Goal: Check status

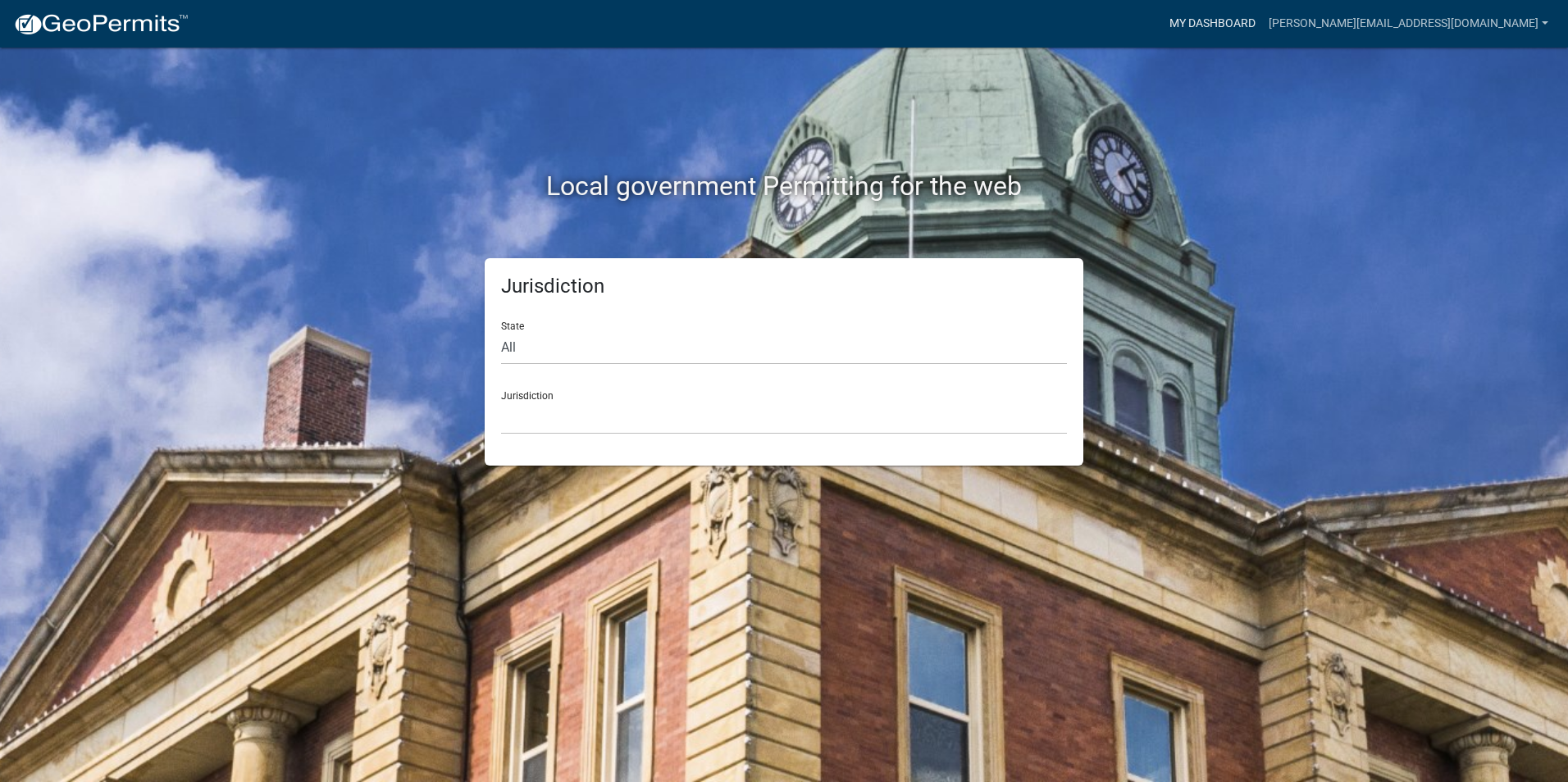
click at [1260, 27] on link "My Dashboard" at bounding box center [1213, 24] width 99 height 31
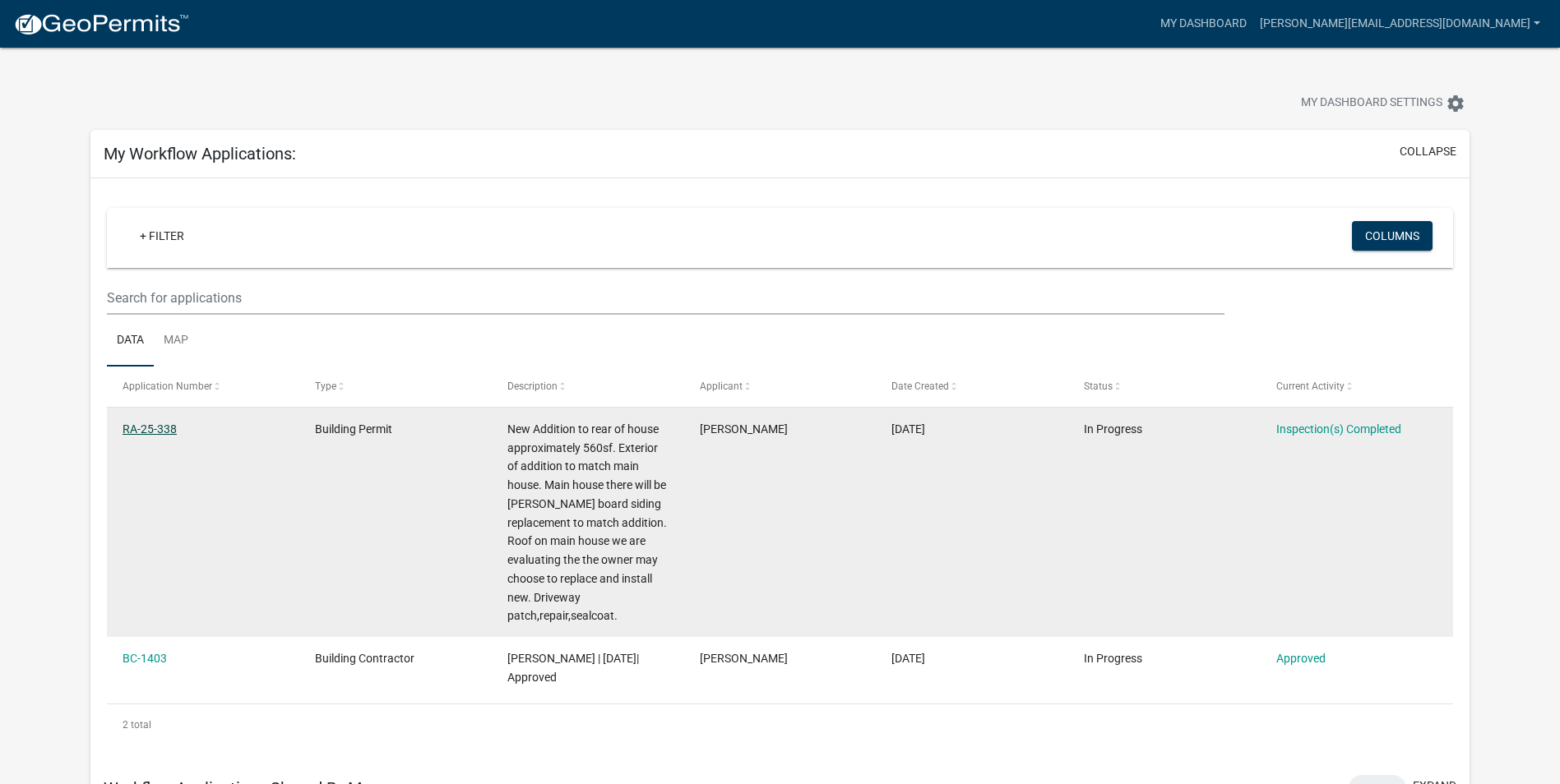
click at [144, 431] on link "RA-25-338" at bounding box center [149, 429] width 54 height 13
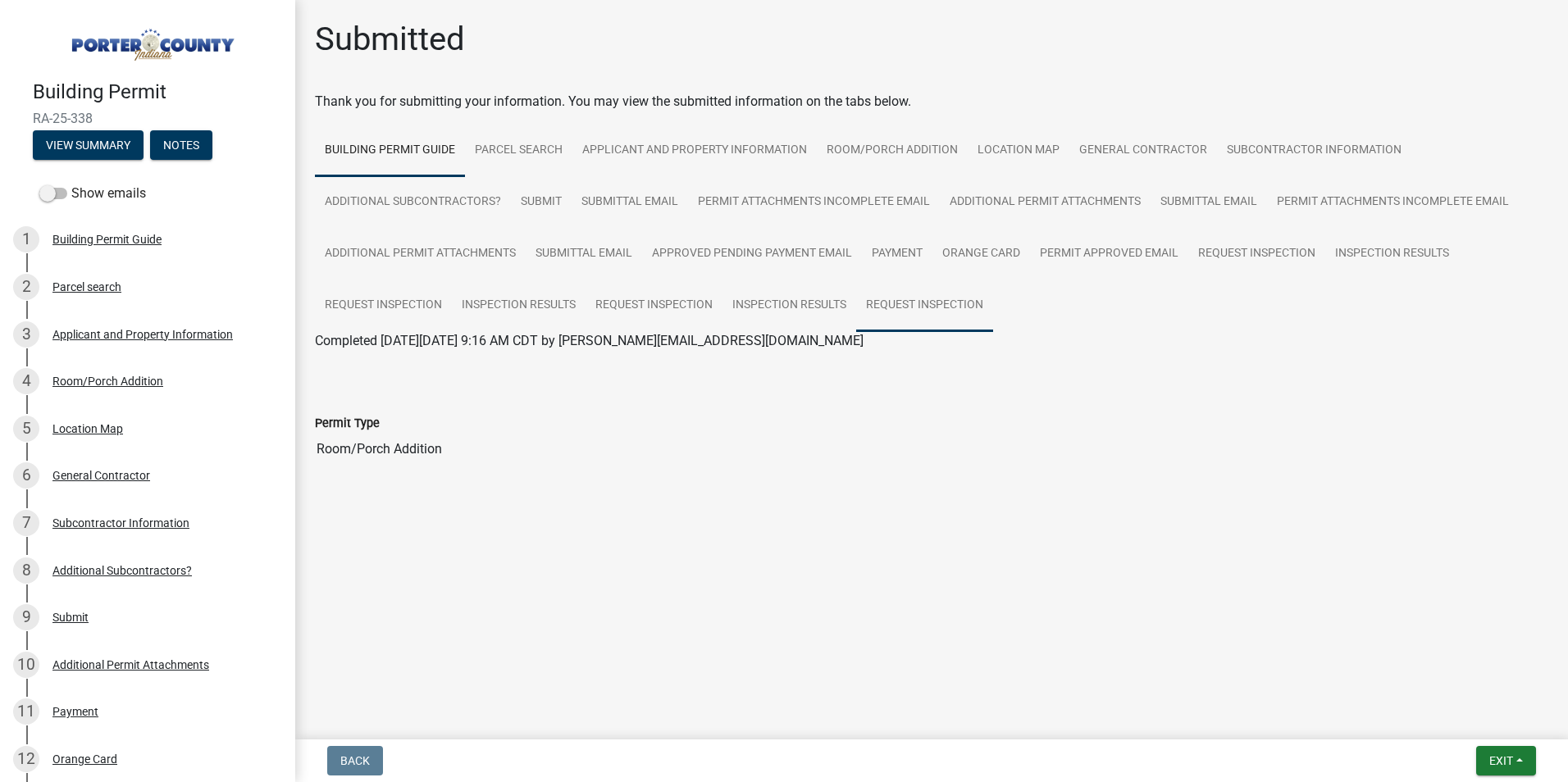
click at [907, 304] on link "Request Inspection" at bounding box center [924, 306] width 137 height 52
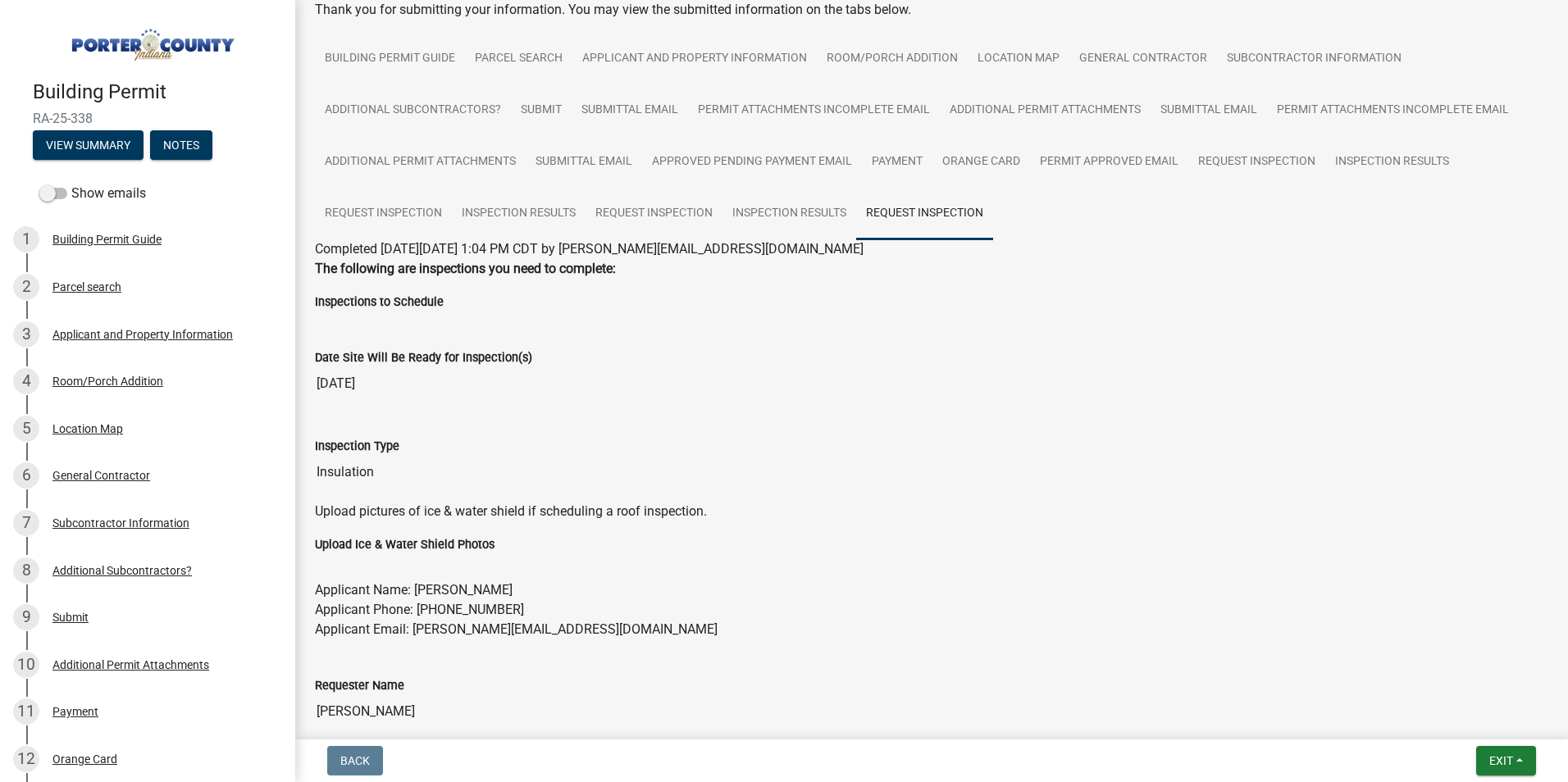
scroll to position [75, 0]
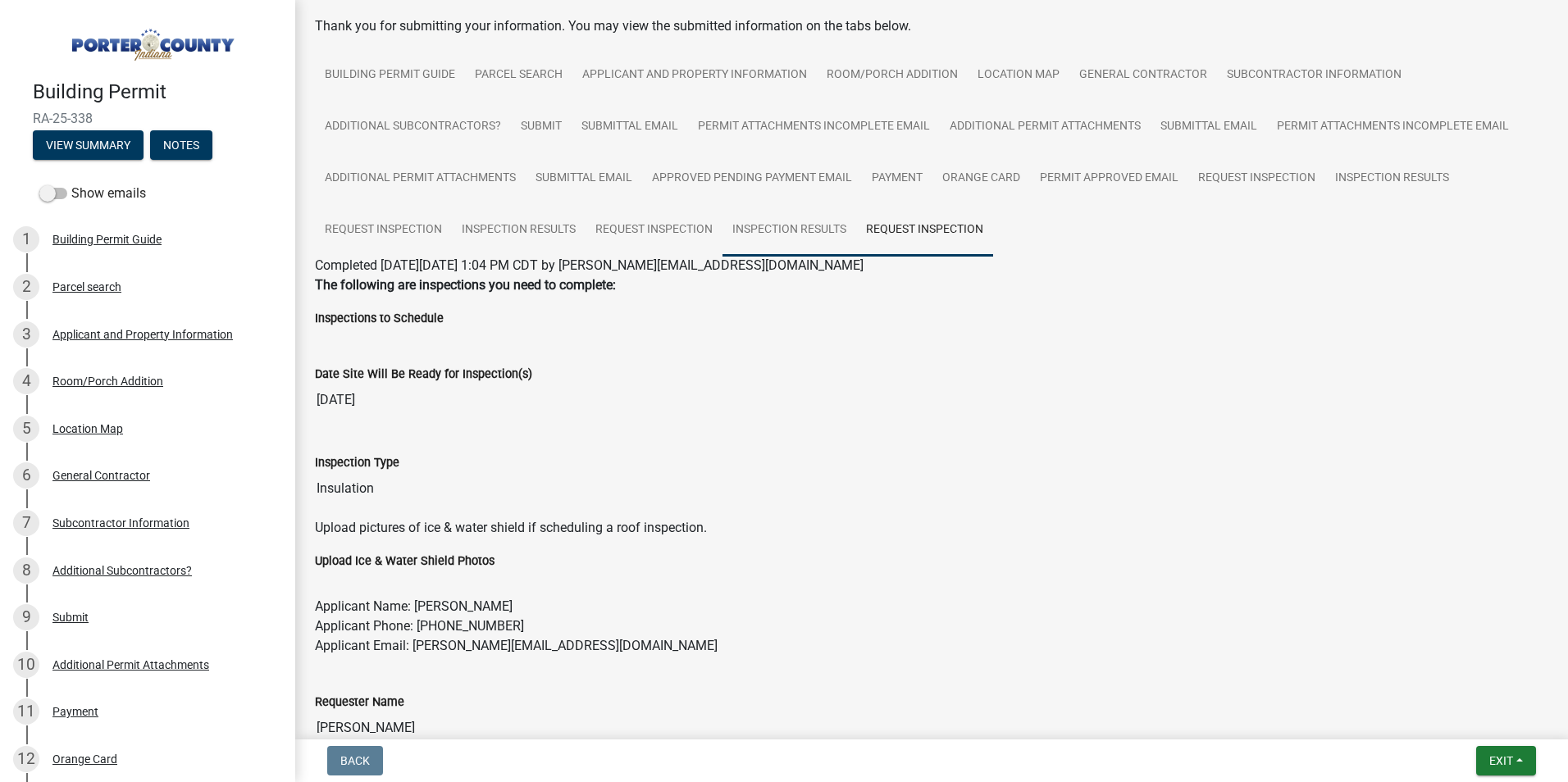
click at [781, 221] on link "Inspection Results" at bounding box center [790, 229] width 134 height 52
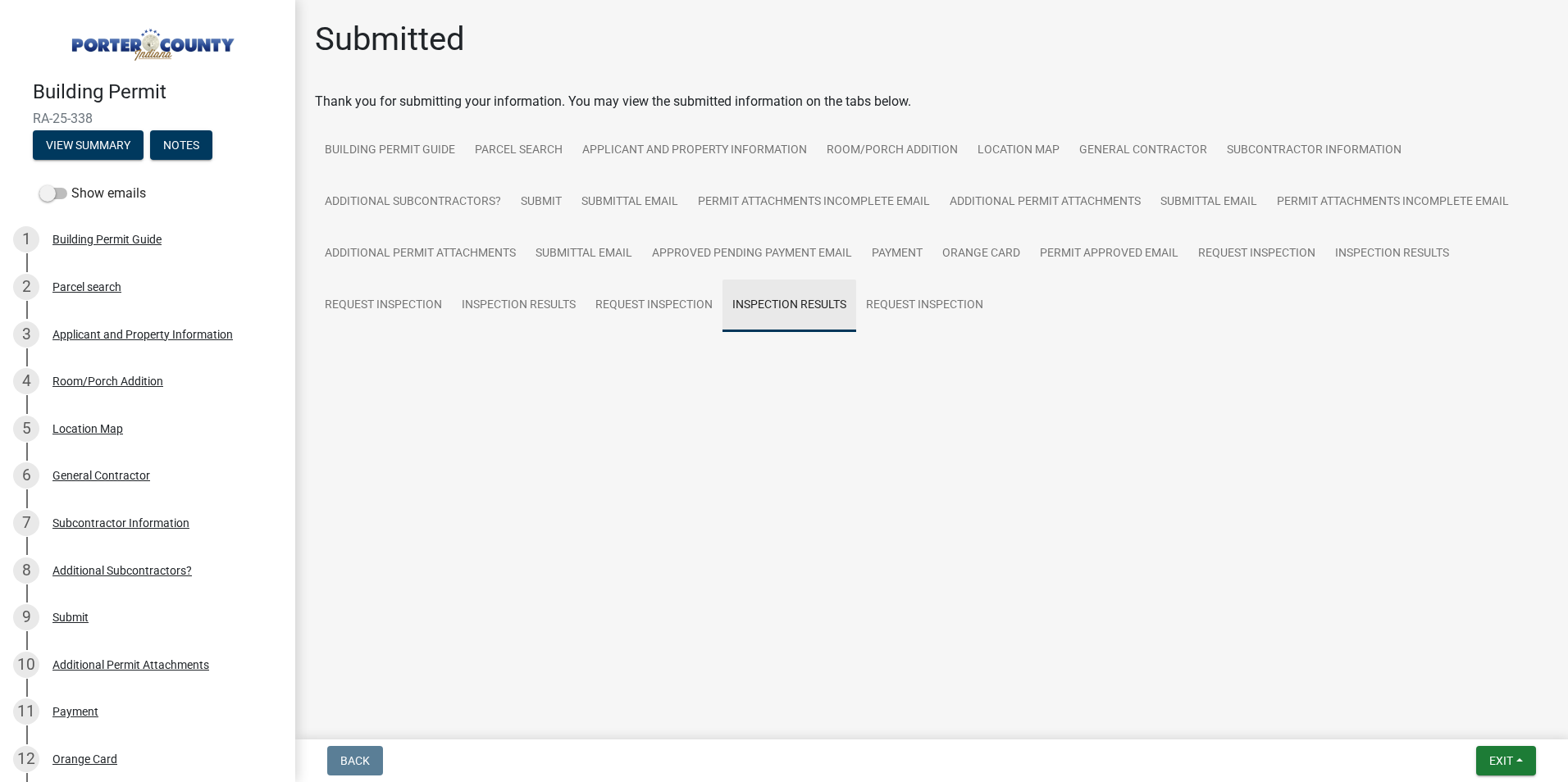
scroll to position [0, 0]
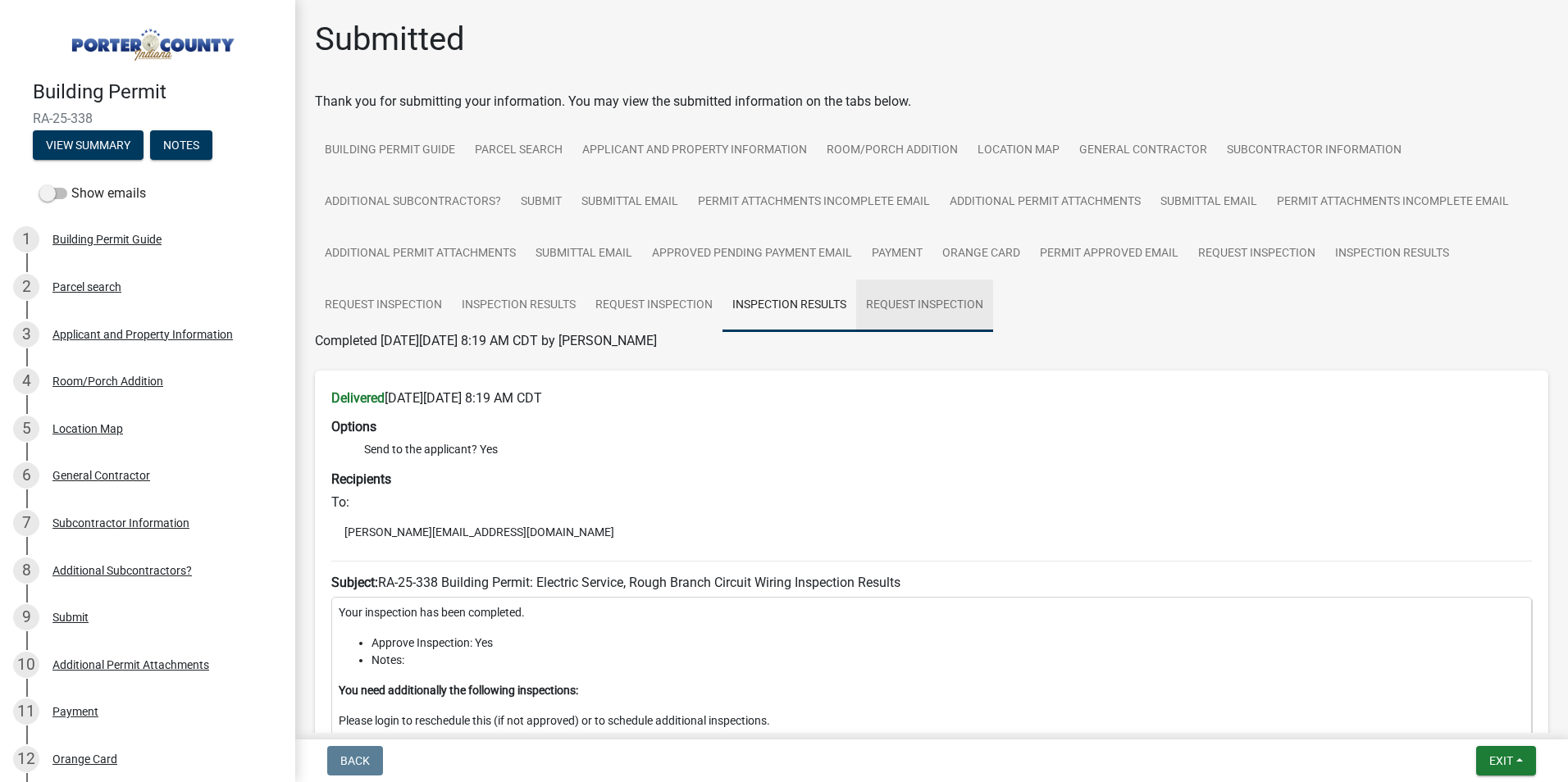
click at [917, 305] on link "Request Inspection" at bounding box center [924, 306] width 137 height 52
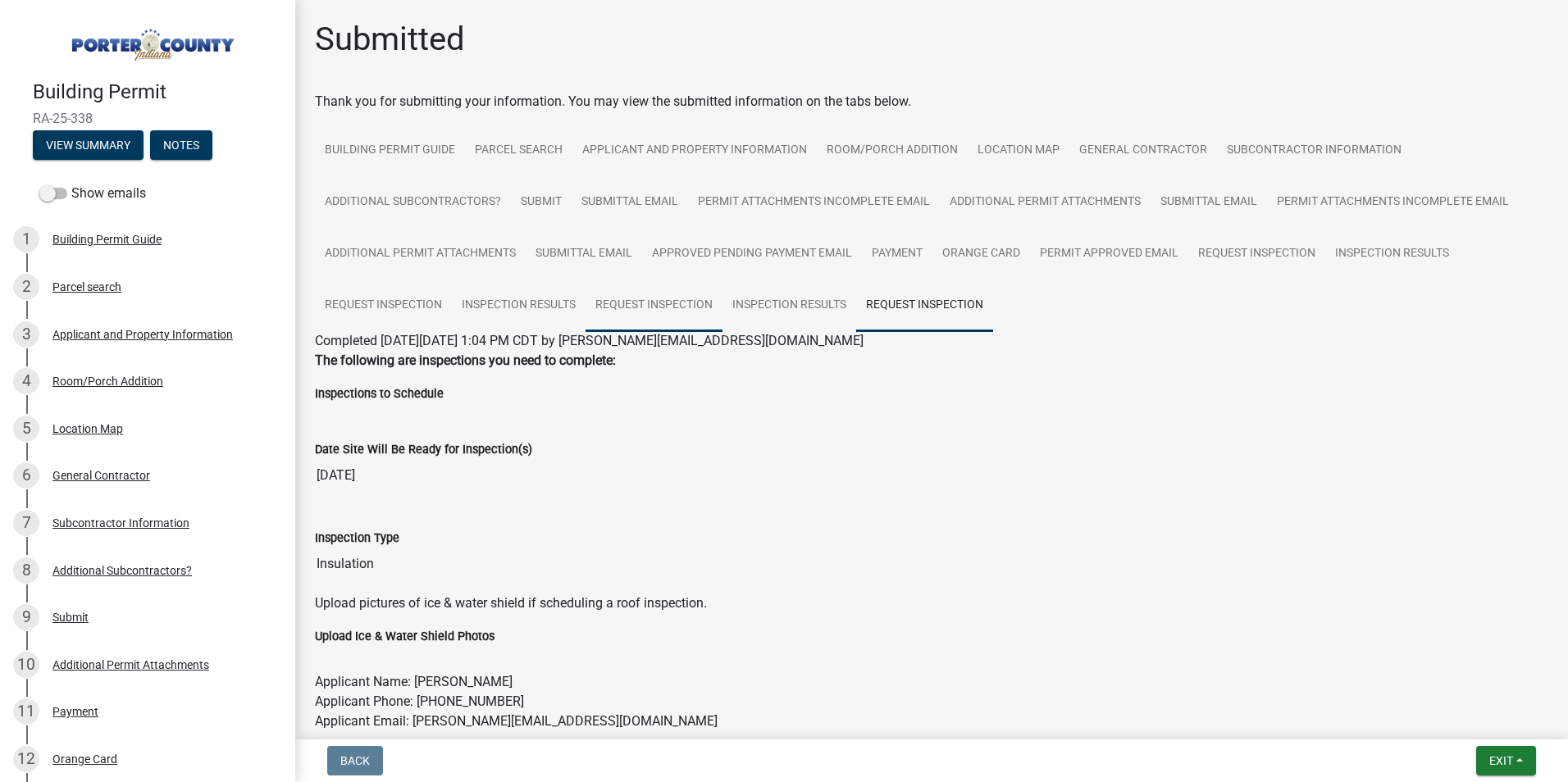
click at [675, 305] on link "Request Inspection" at bounding box center [654, 306] width 137 height 52
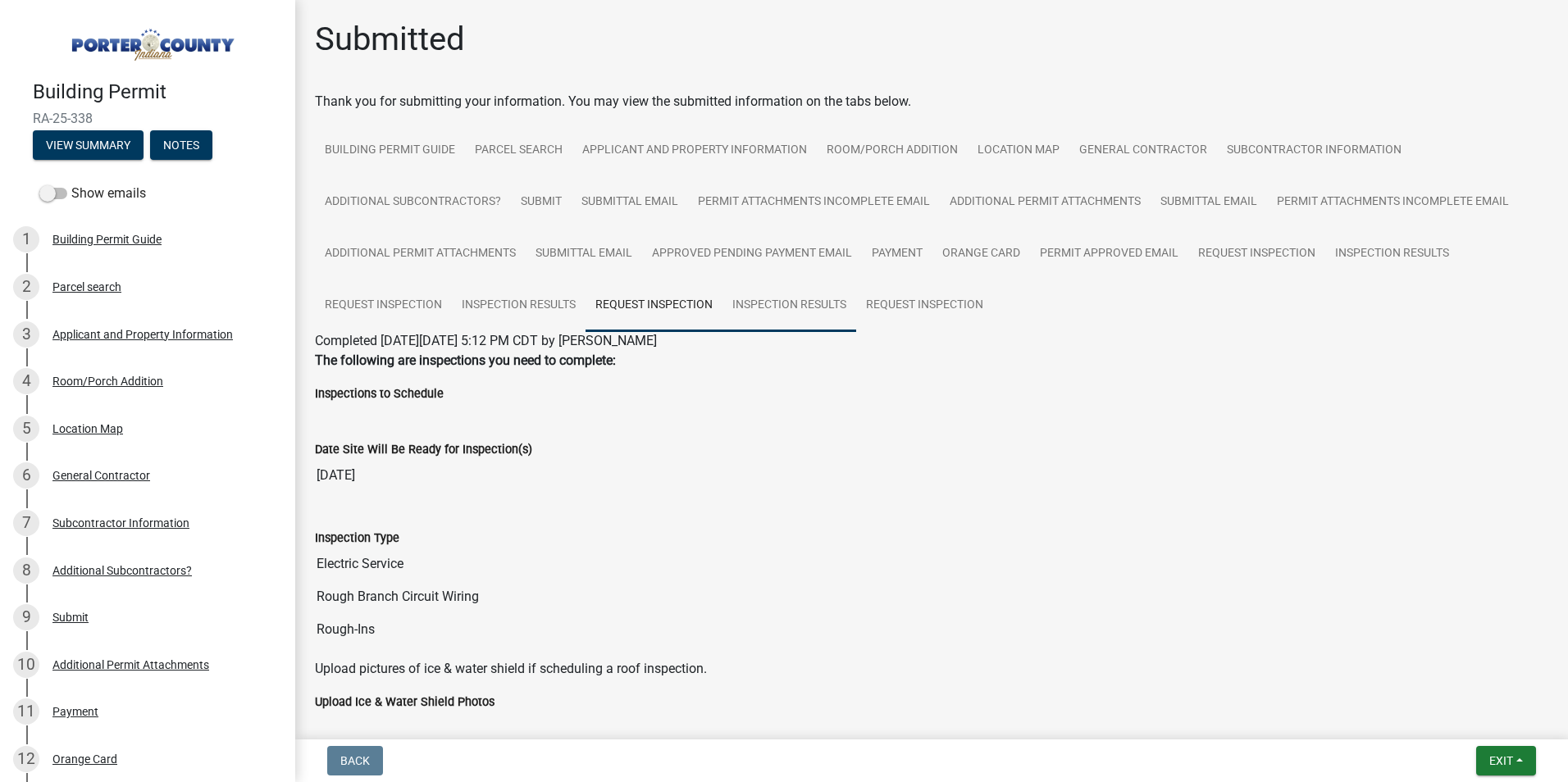
click at [769, 304] on link "Inspection Results" at bounding box center [790, 306] width 134 height 52
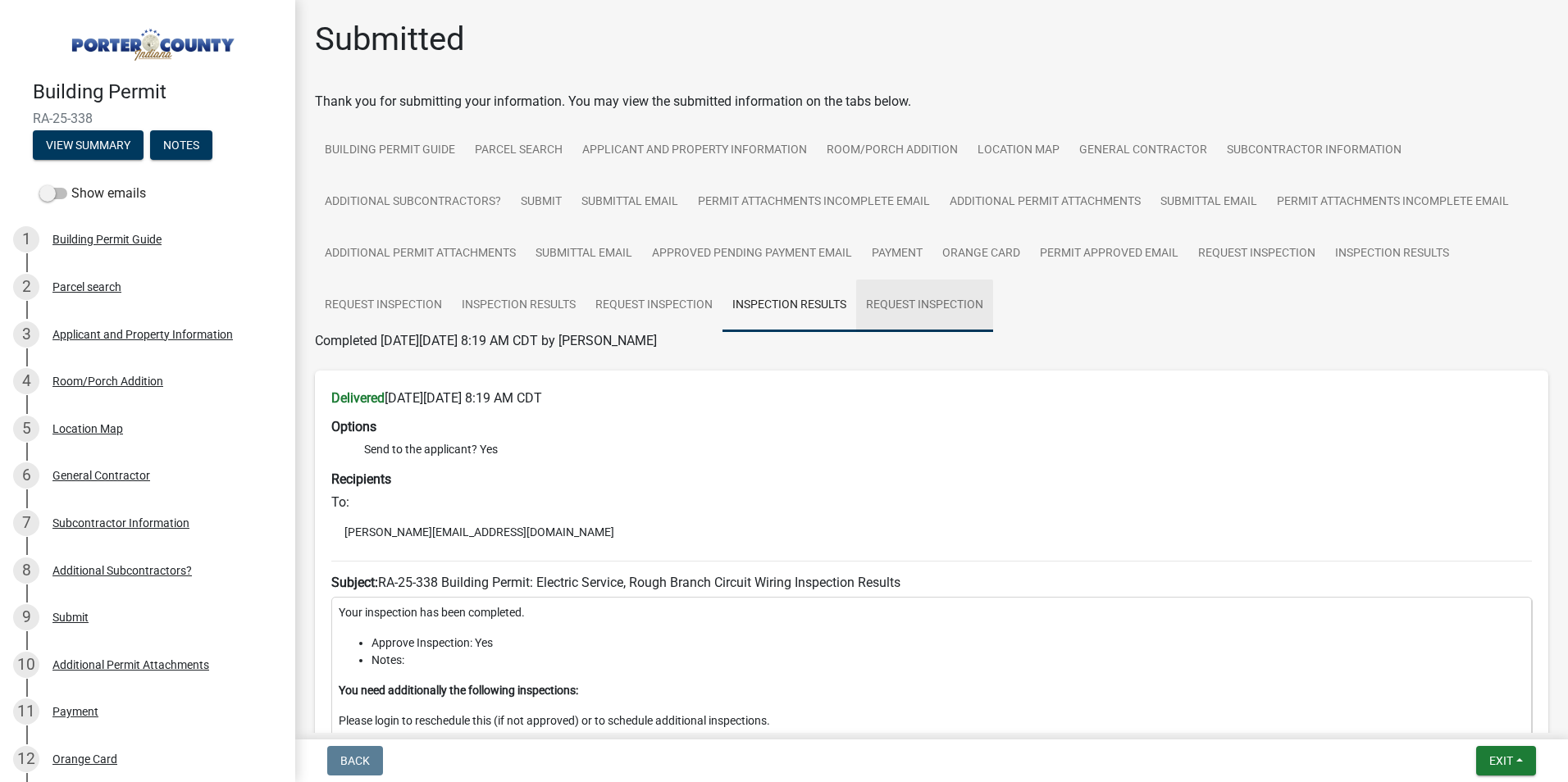
click at [953, 304] on link "Request Inspection" at bounding box center [924, 306] width 137 height 52
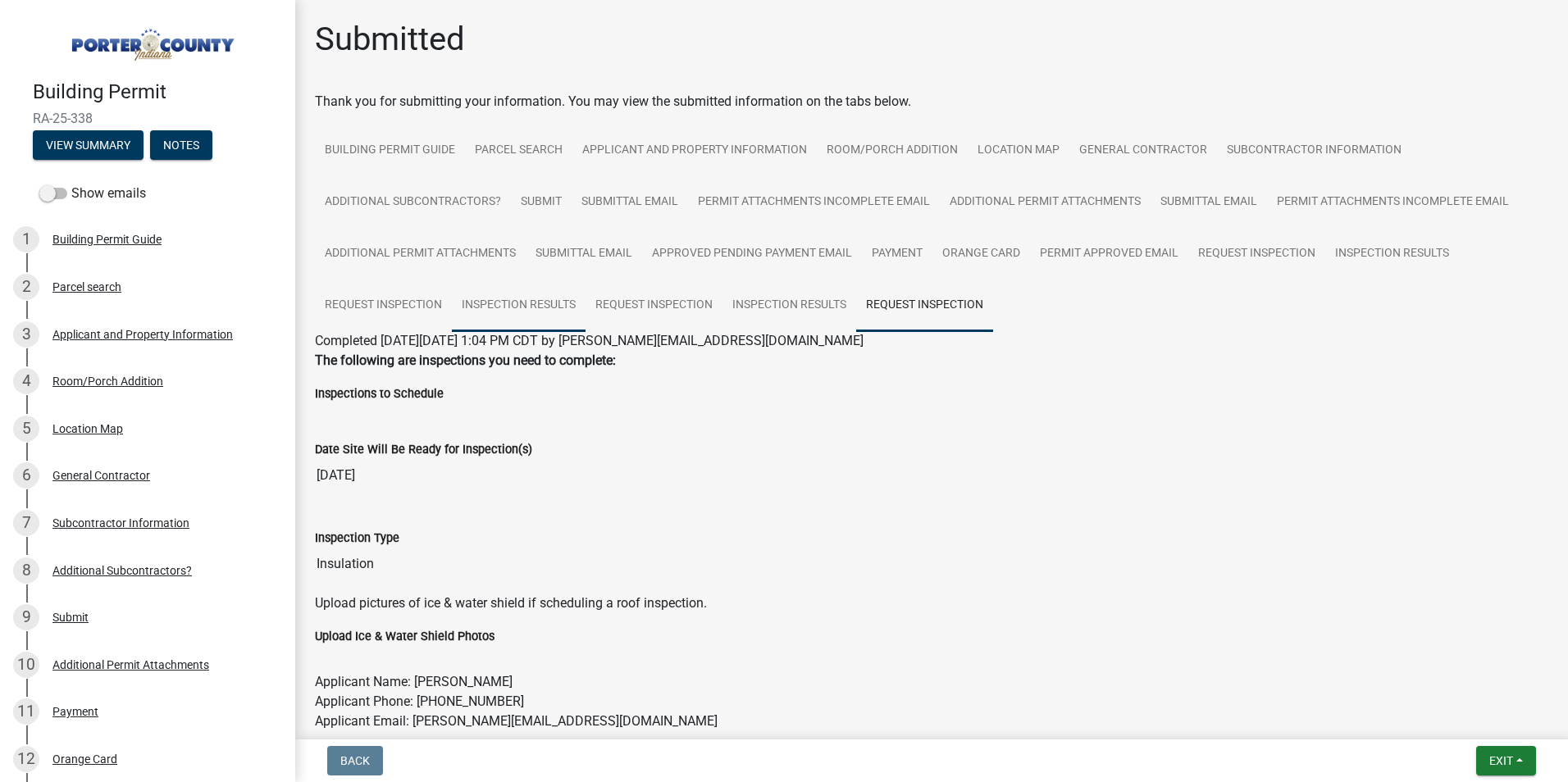
click at [524, 303] on link "Inspection Results" at bounding box center [519, 306] width 134 height 52
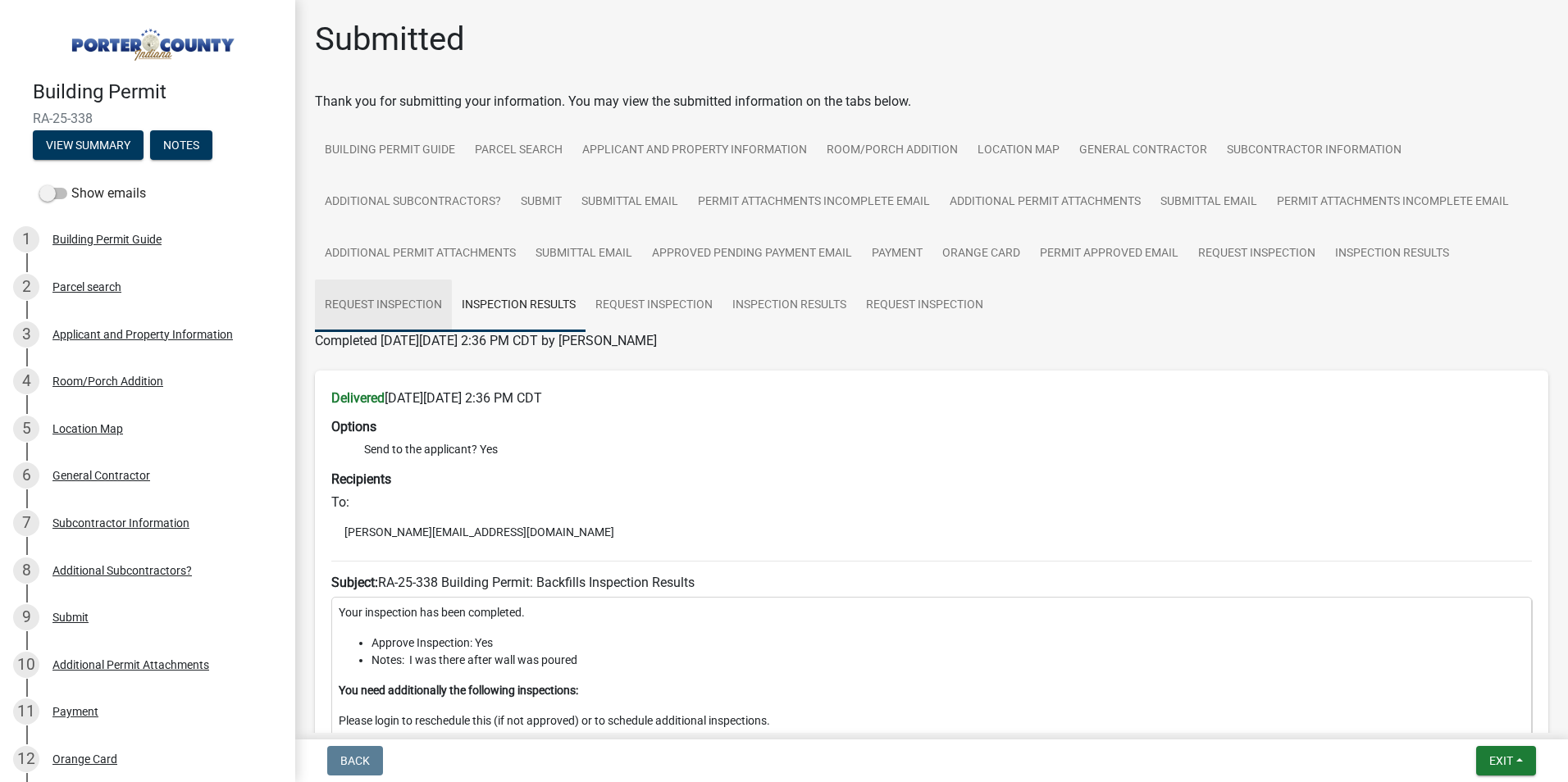
click at [411, 301] on link "Request Inspection" at bounding box center [383, 306] width 137 height 52
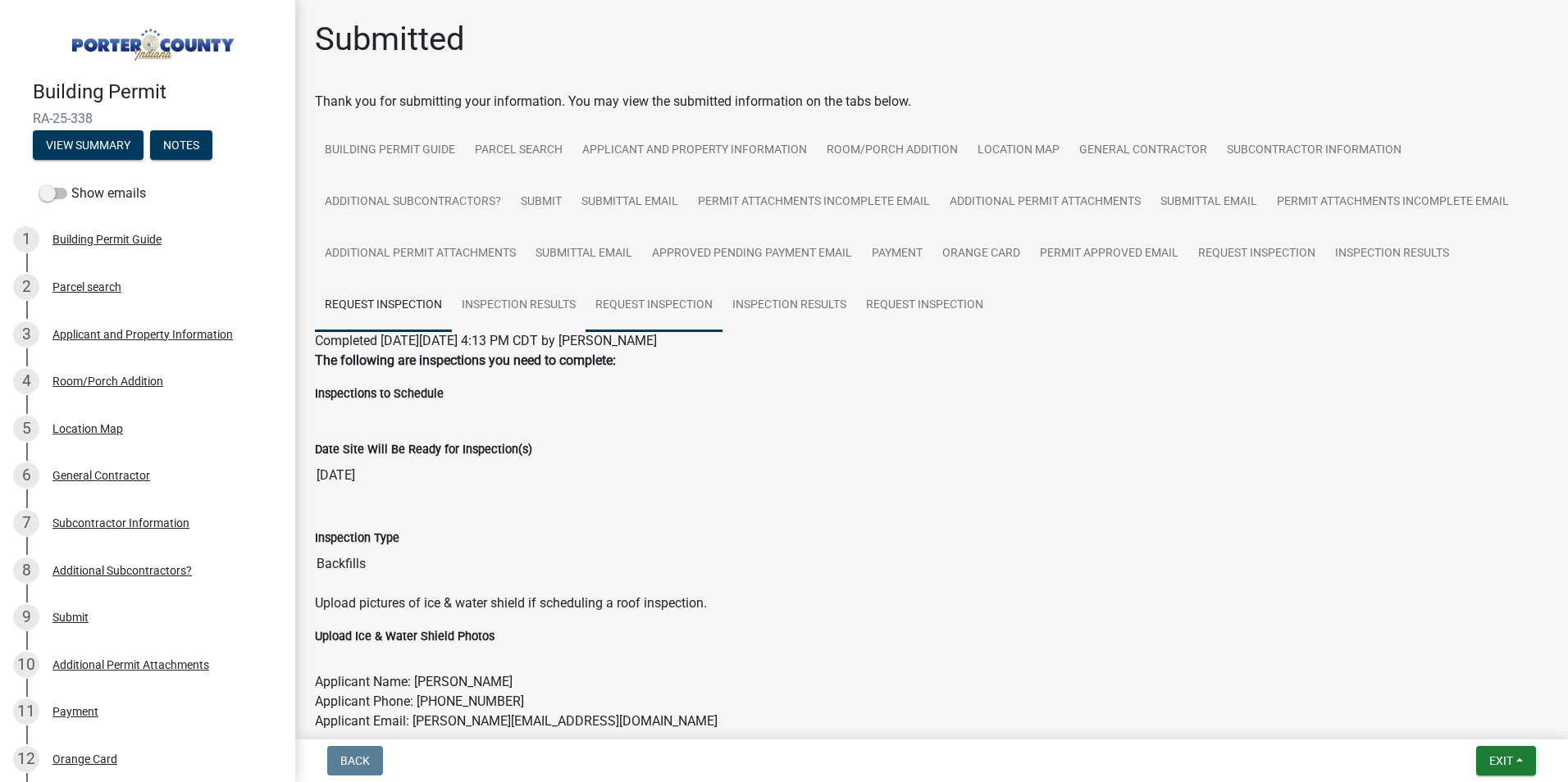
click at [641, 306] on link "Request Inspection" at bounding box center [654, 306] width 137 height 52
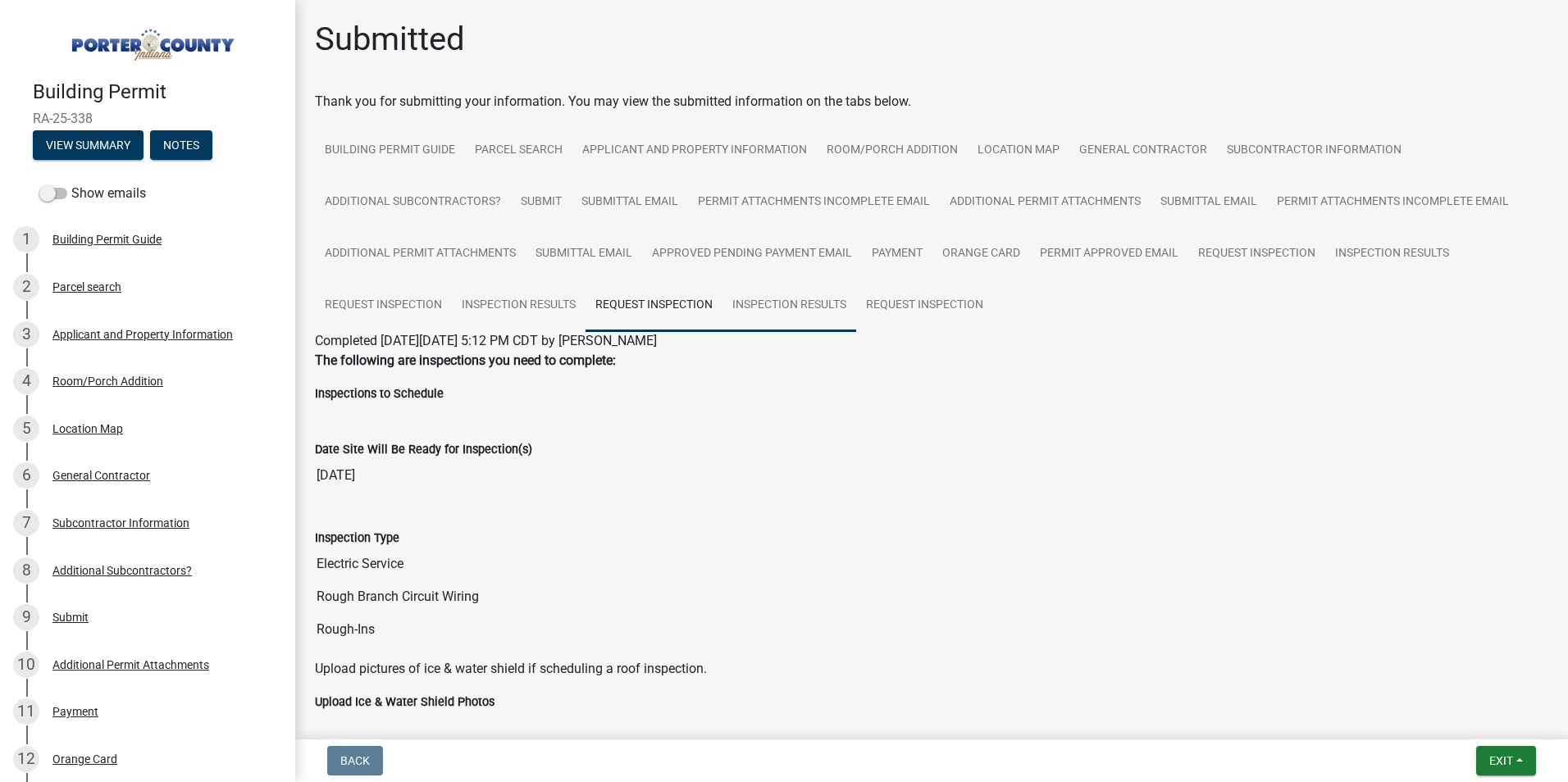
click at [764, 309] on link "Inspection Results" at bounding box center [790, 306] width 134 height 52
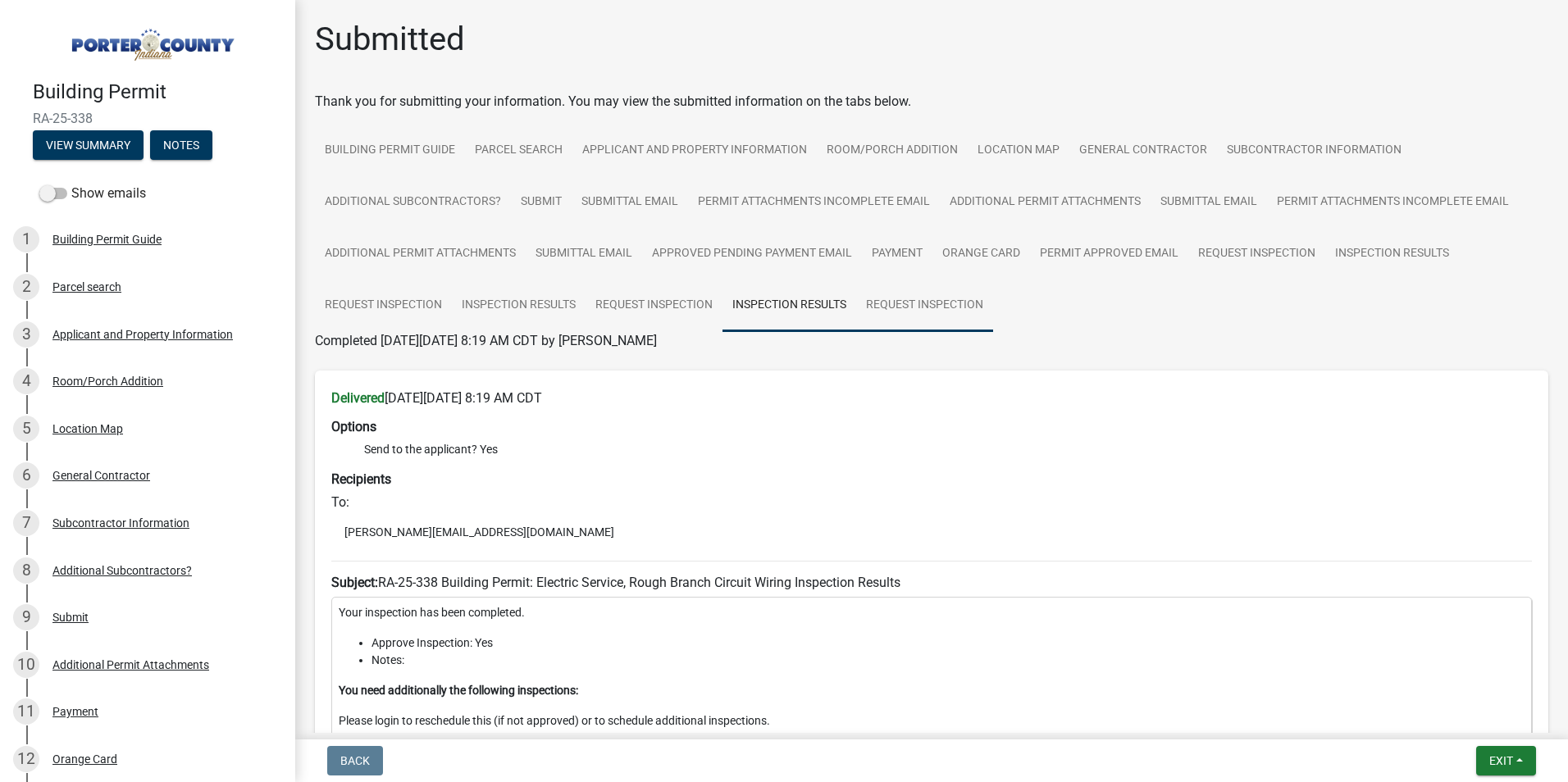
click at [902, 314] on link "Request Inspection" at bounding box center [924, 306] width 137 height 52
